Goal: Navigation & Orientation: Find specific page/section

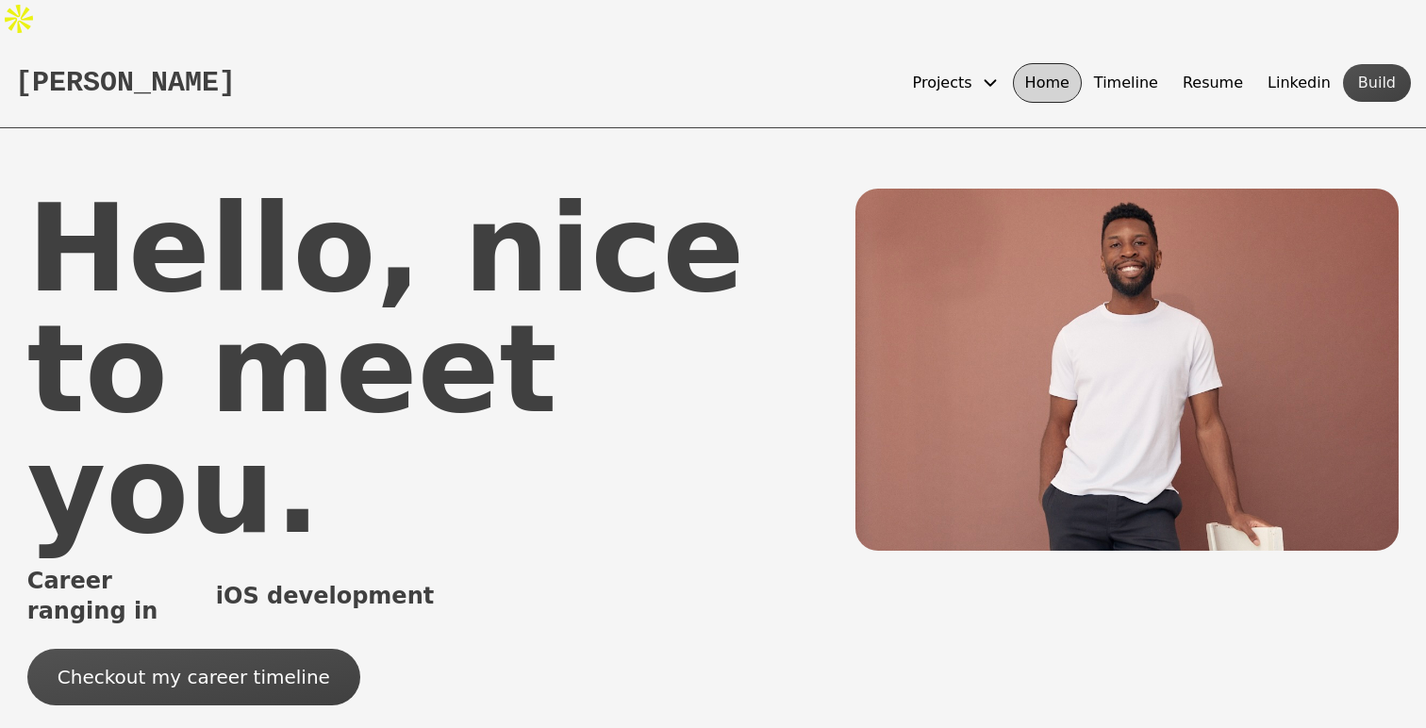
click at [1149, 63] on button "Timeline" at bounding box center [1126, 83] width 89 height 40
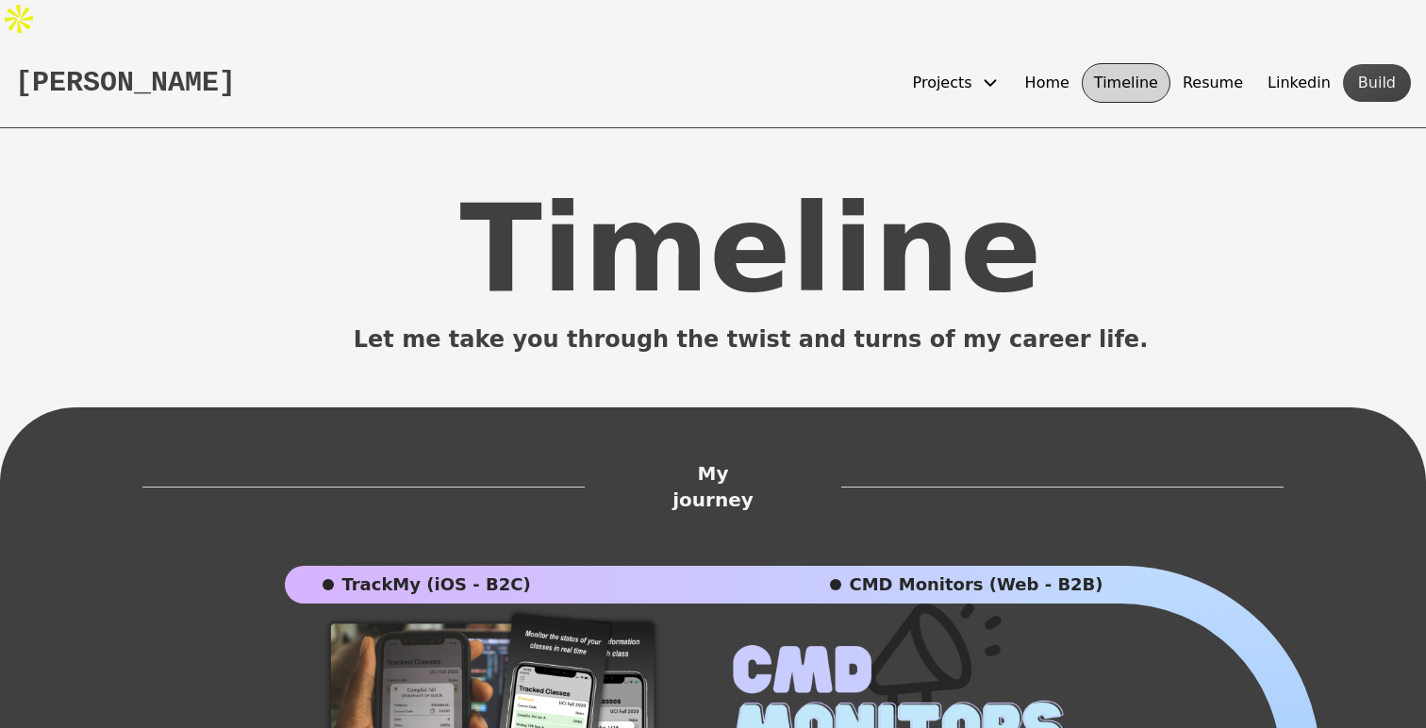
click at [972, 72] on span "Projects" at bounding box center [942, 83] width 59 height 23
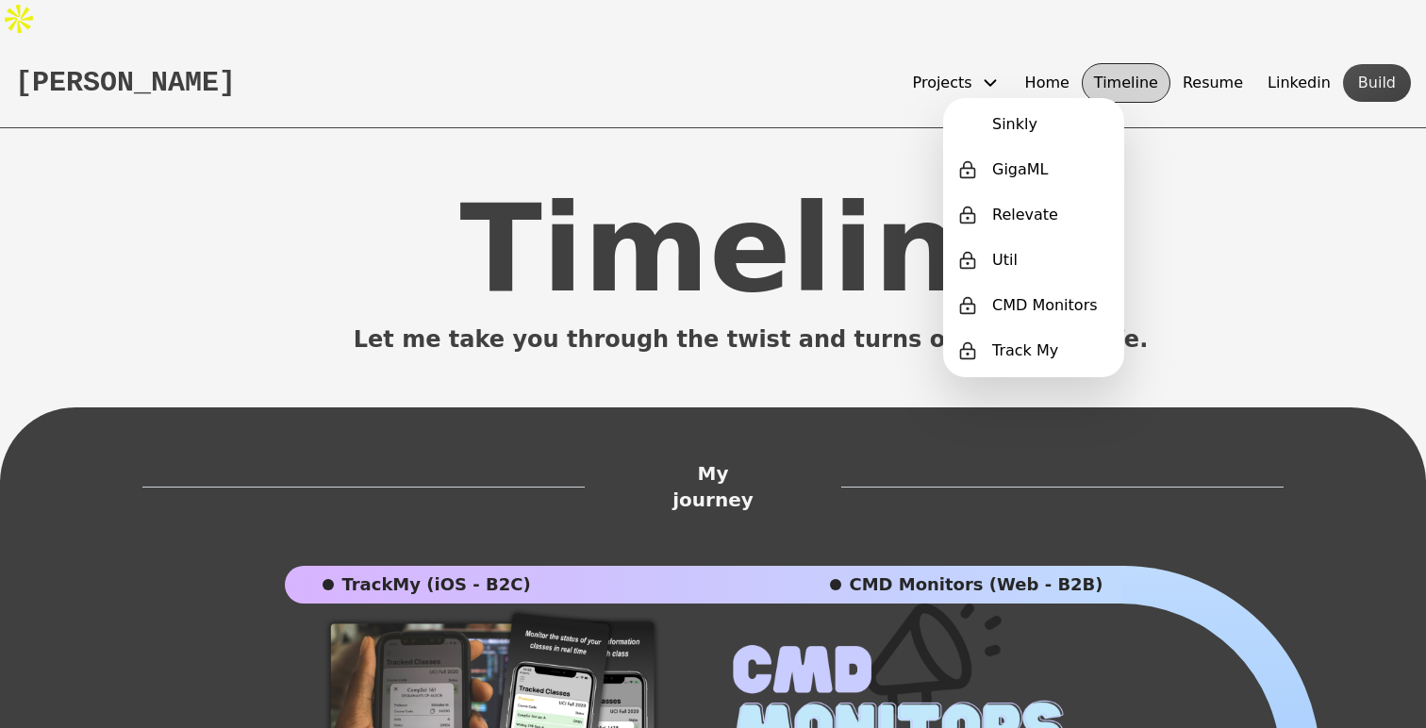
click at [1234, 63] on button "Resume" at bounding box center [1212, 83] width 85 height 40
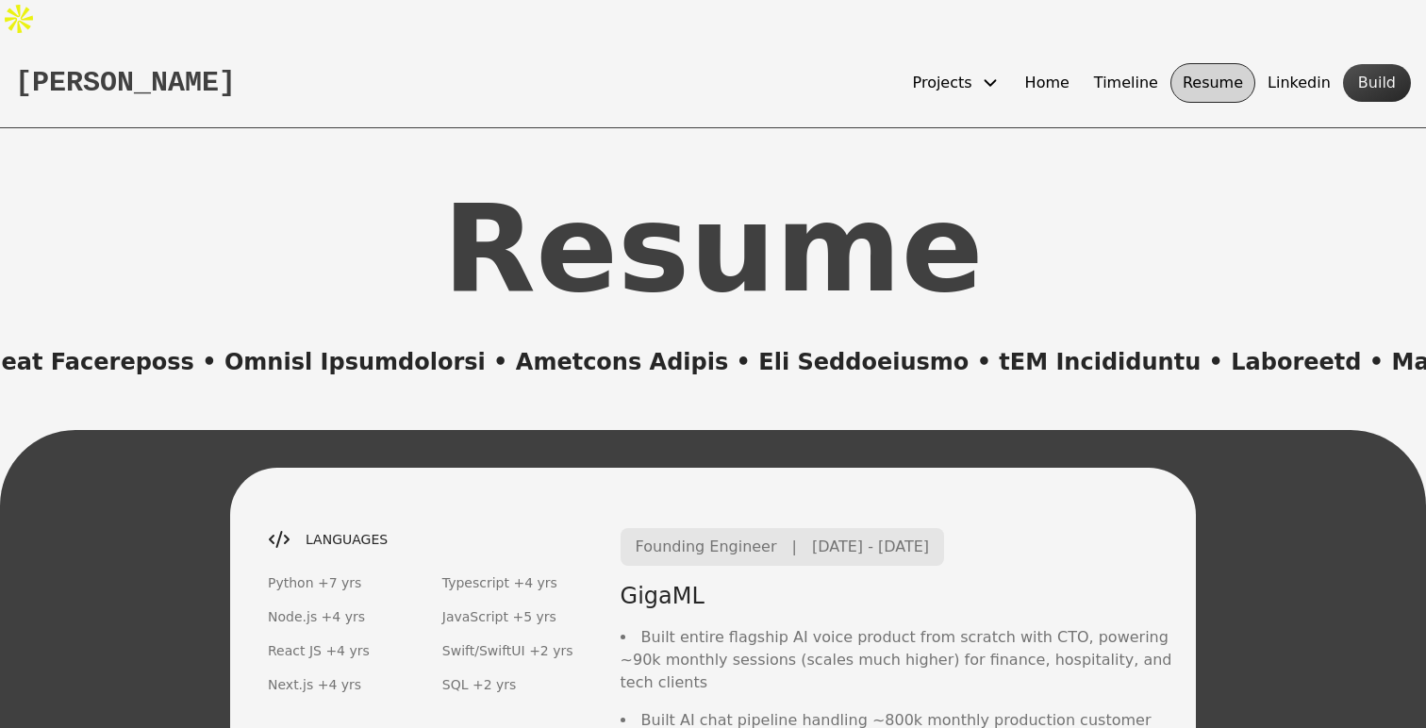
click at [1363, 64] on button "Build" at bounding box center [1377, 83] width 68 height 38
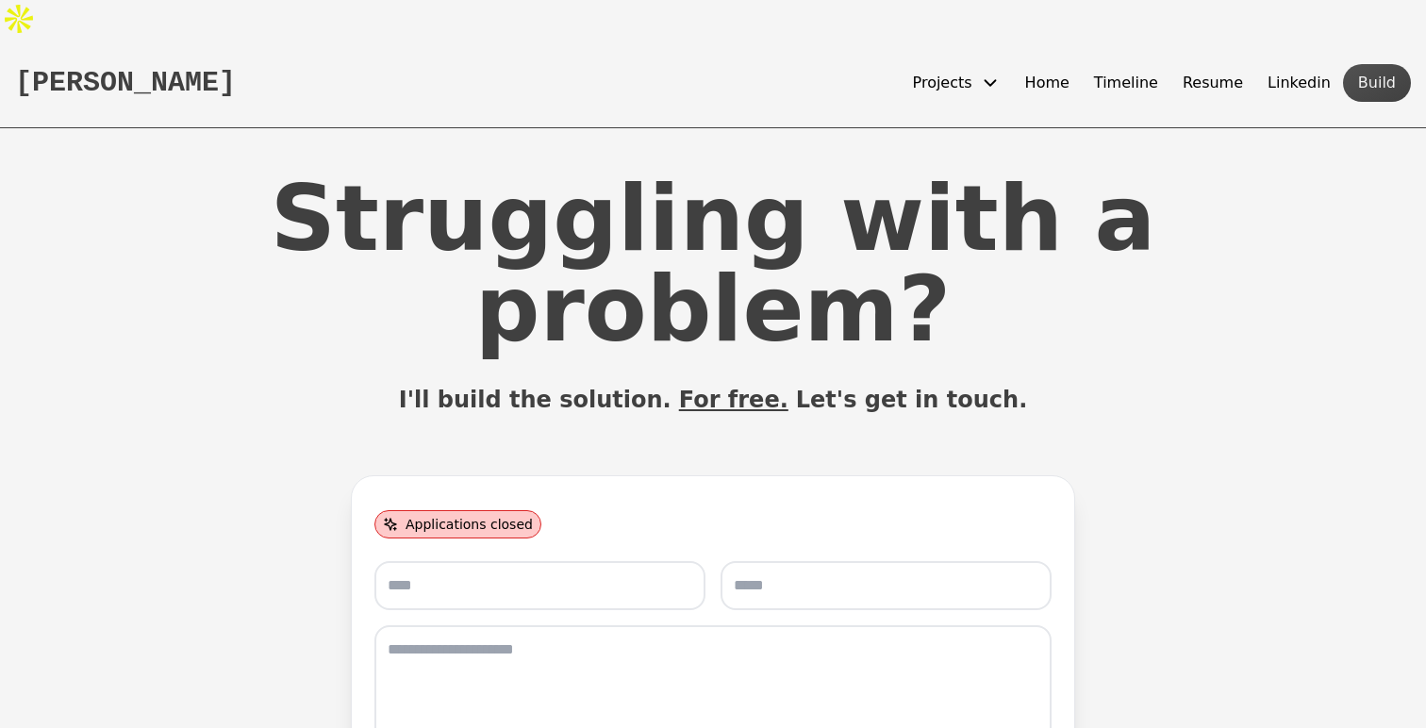
click at [1318, 63] on button "Linkedin" at bounding box center [1299, 83] width 88 height 40
